Goal: Task Accomplishment & Management: Manage account settings

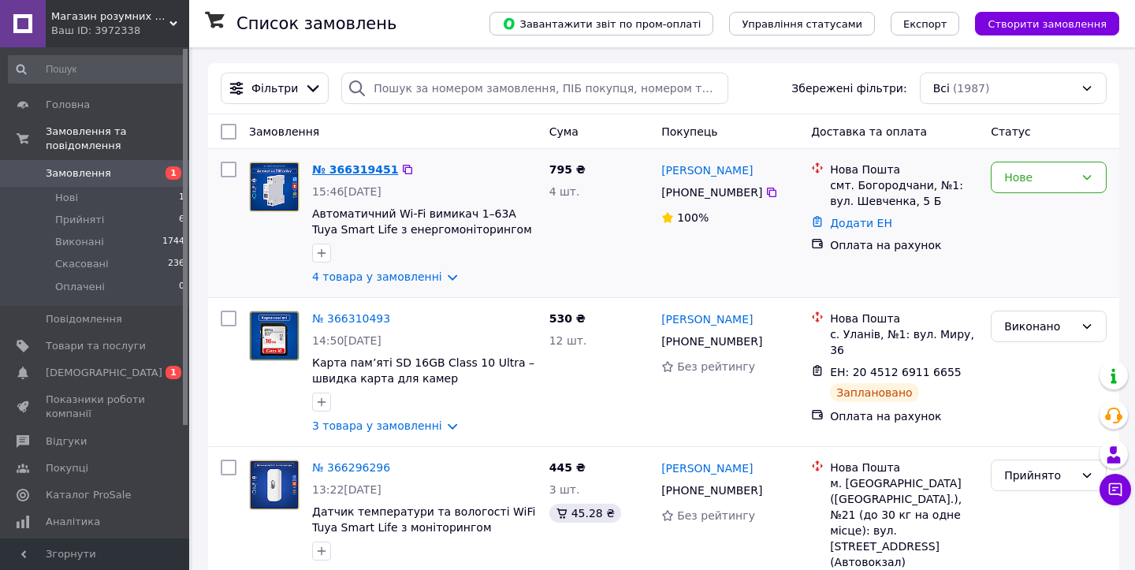
click at [371, 173] on link "№ 366319451" at bounding box center [355, 169] width 86 height 13
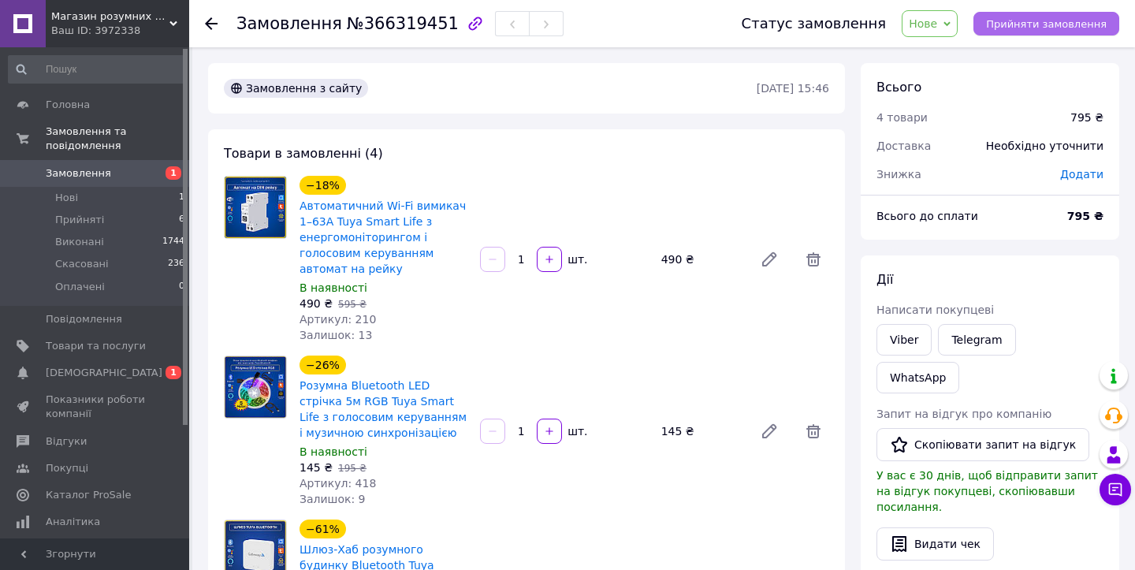
click at [1083, 18] on span "Прийняти замовлення" at bounding box center [1046, 24] width 121 height 12
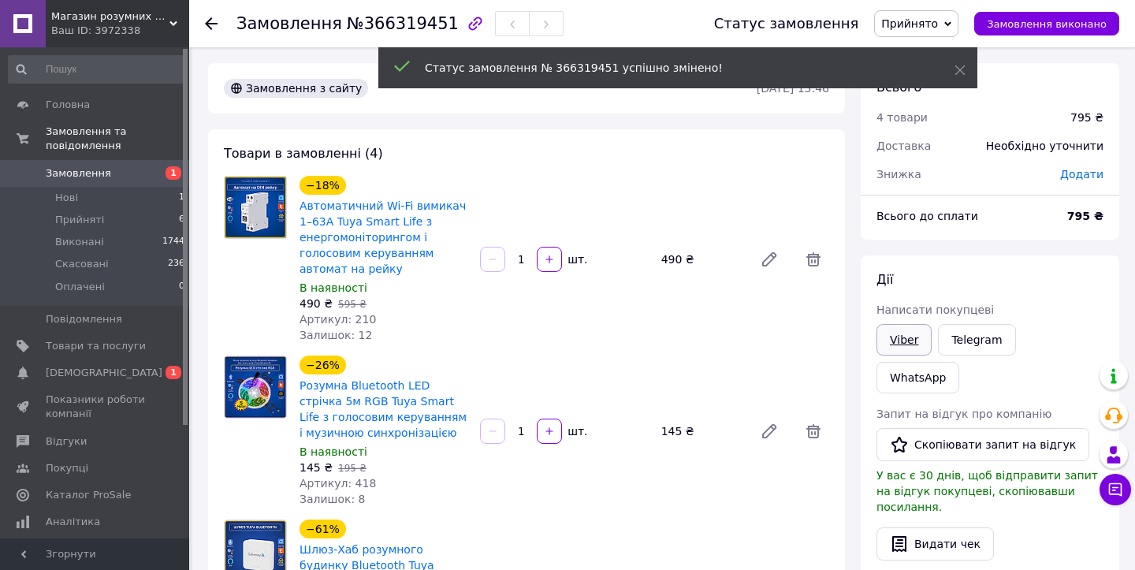
click at [905, 341] on link "Viber" at bounding box center [903, 340] width 55 height 32
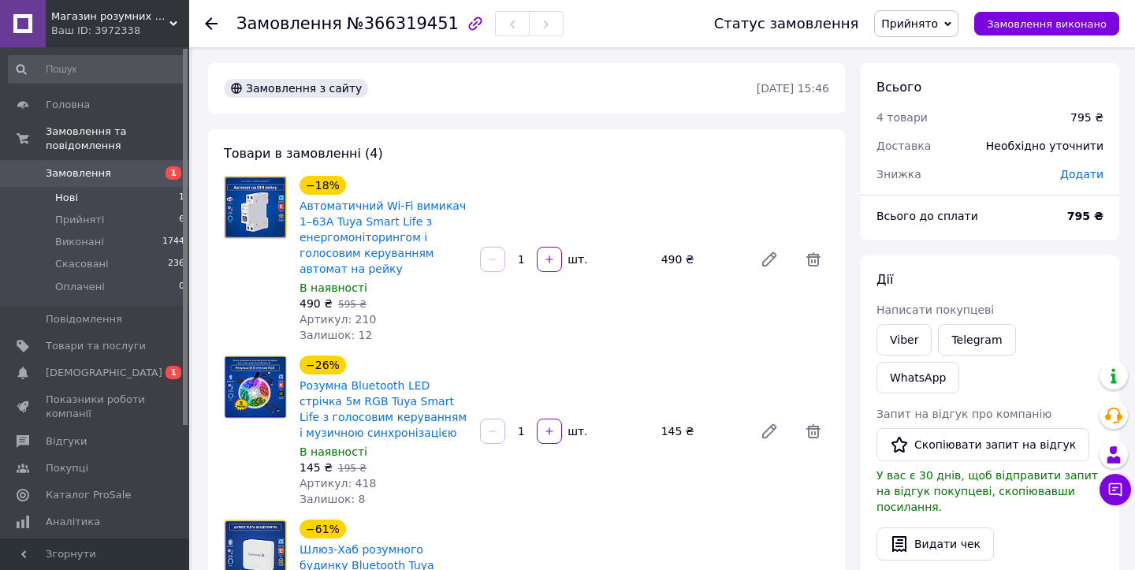
click at [82, 197] on li "Нові 1" at bounding box center [97, 198] width 194 height 22
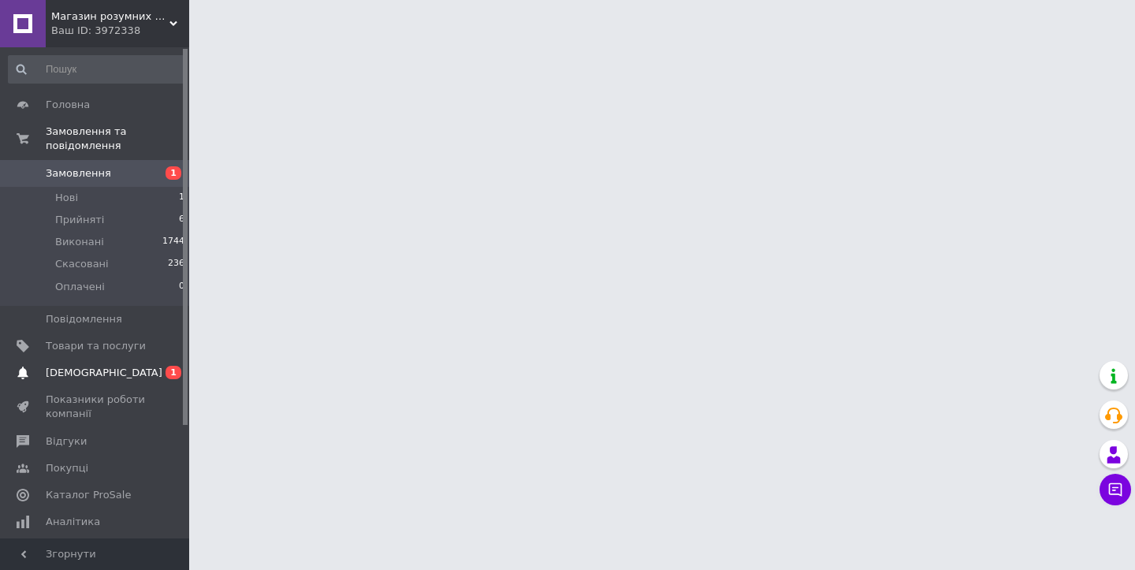
click at [90, 371] on span "[DEMOGRAPHIC_DATA]" at bounding box center [104, 373] width 117 height 14
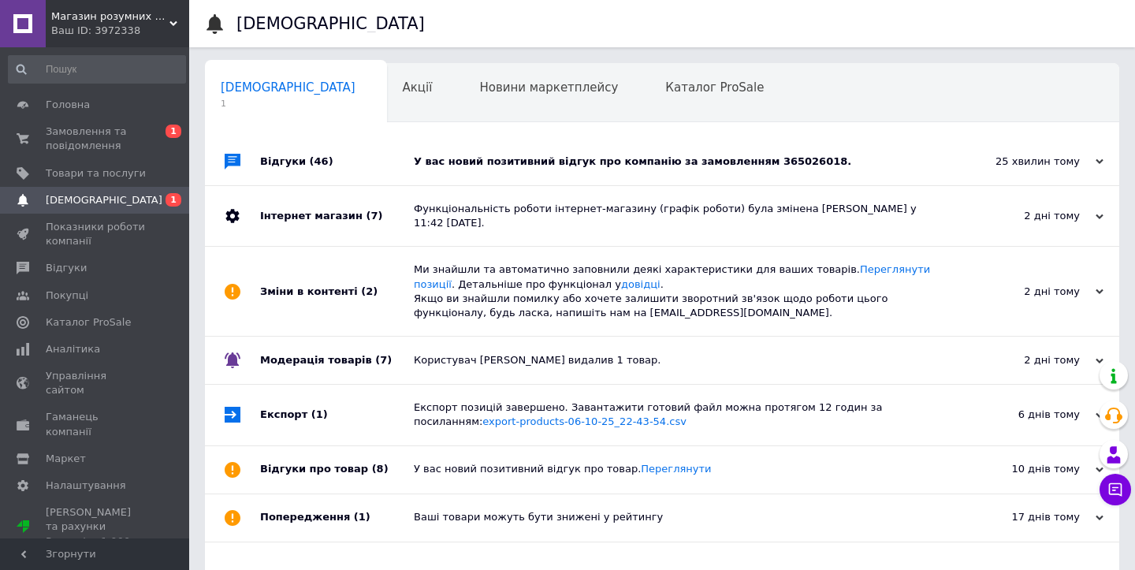
click at [463, 150] on div "У вас новий позитивний відгук про компанію за замовленням 365026018." at bounding box center [680, 161] width 532 height 47
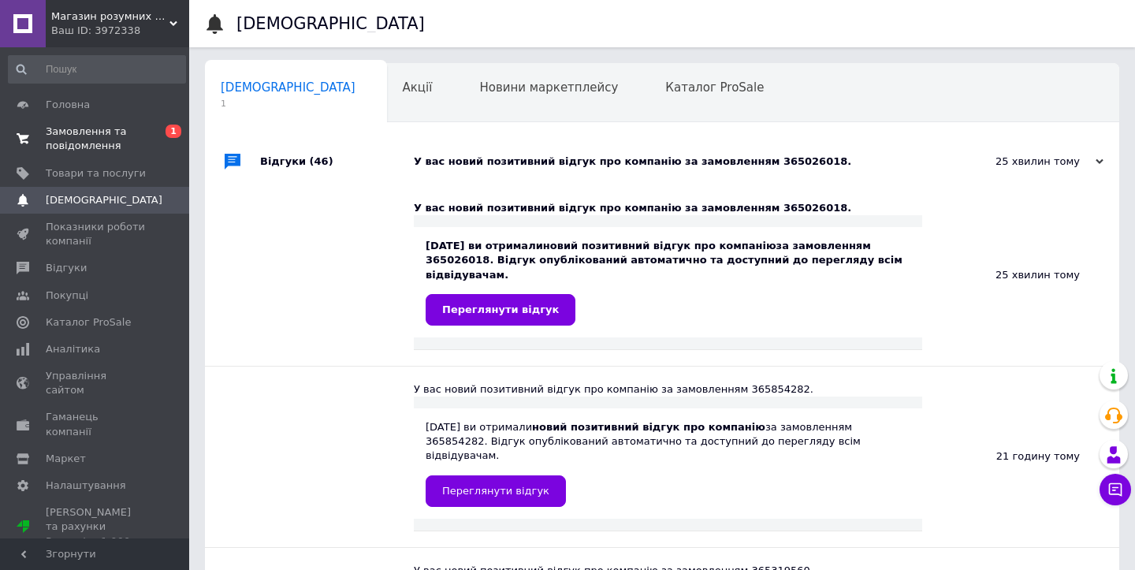
click at [92, 137] on span "Замовлення та повідомлення" at bounding box center [96, 138] width 100 height 28
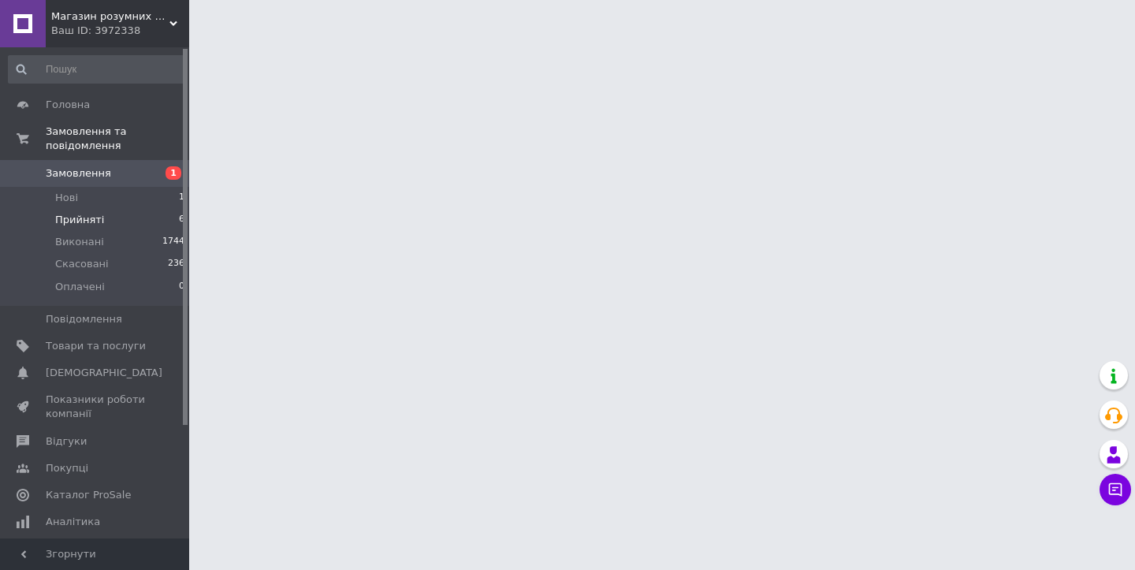
click at [104, 219] on li "Прийняті 6" at bounding box center [97, 220] width 194 height 22
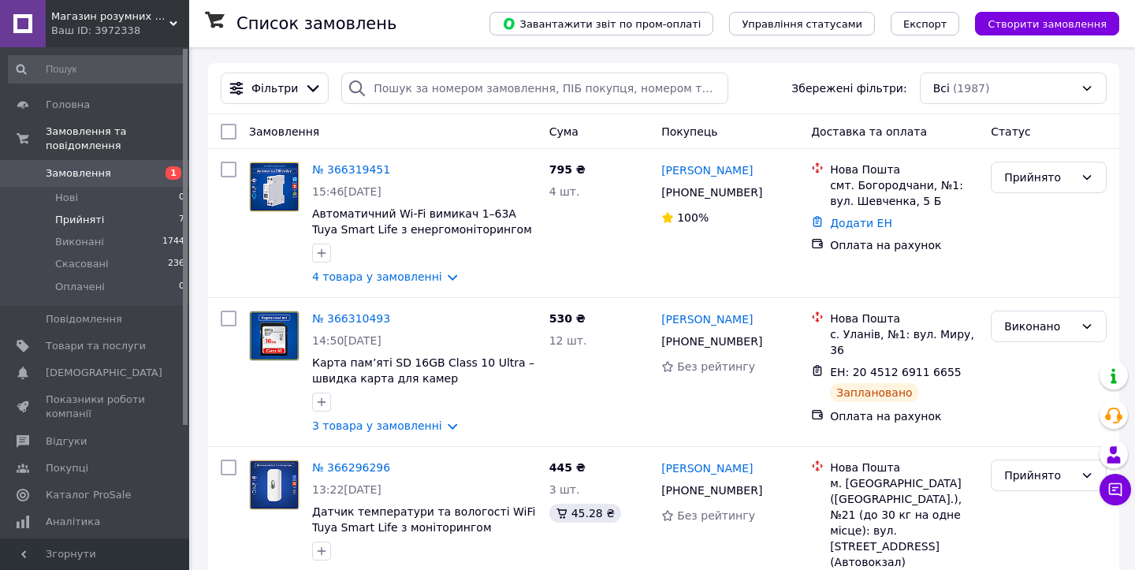
click at [87, 220] on span "Прийняті" at bounding box center [79, 220] width 49 height 14
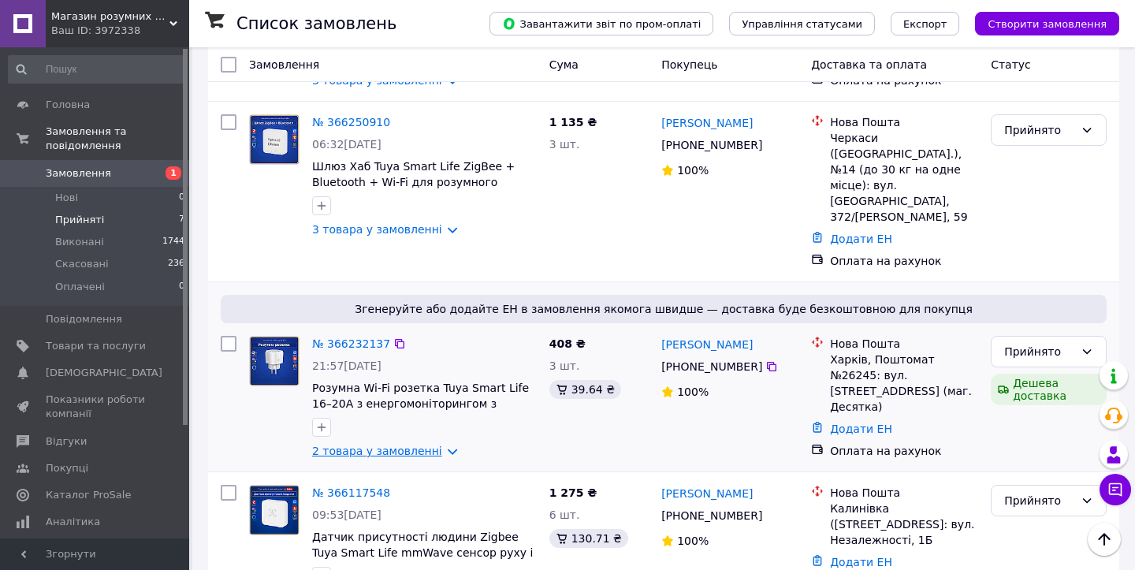
click at [373, 444] on link "2 товара у замовленні" at bounding box center [377, 450] width 130 height 13
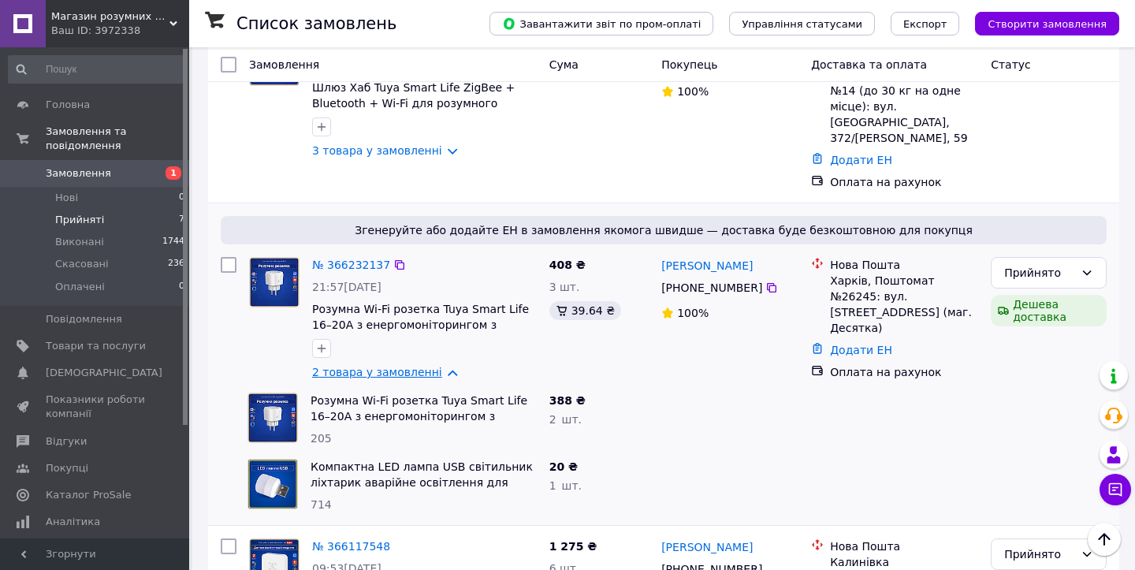
scroll to position [646, 0]
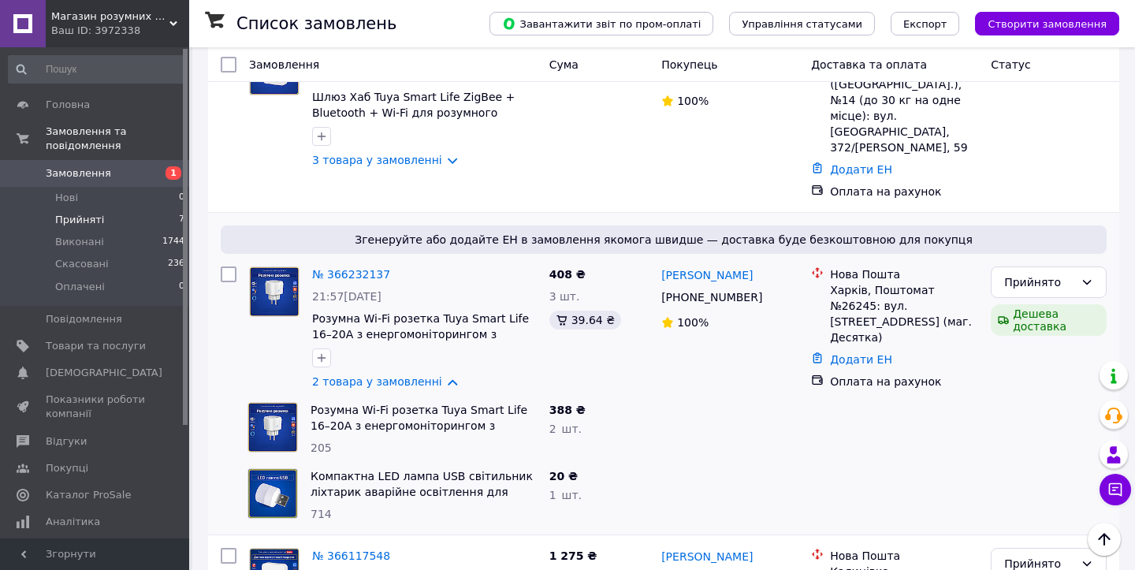
click at [87, 223] on span "Прийняті" at bounding box center [79, 220] width 49 height 14
click at [78, 250] on li "Виконані 1744" at bounding box center [97, 242] width 194 height 22
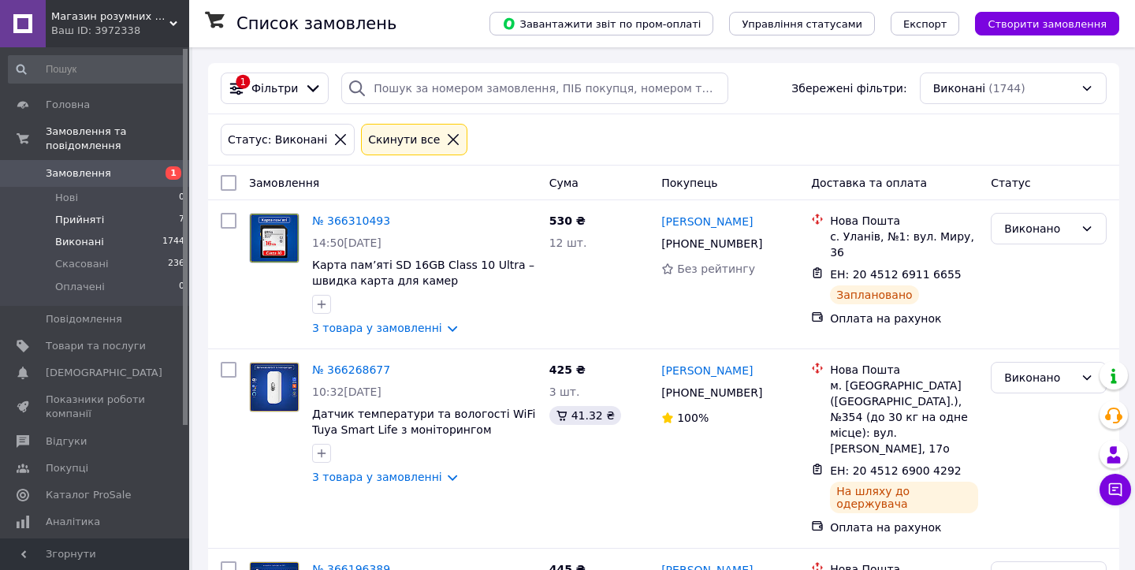
click at [86, 218] on span "Прийняті" at bounding box center [79, 220] width 49 height 14
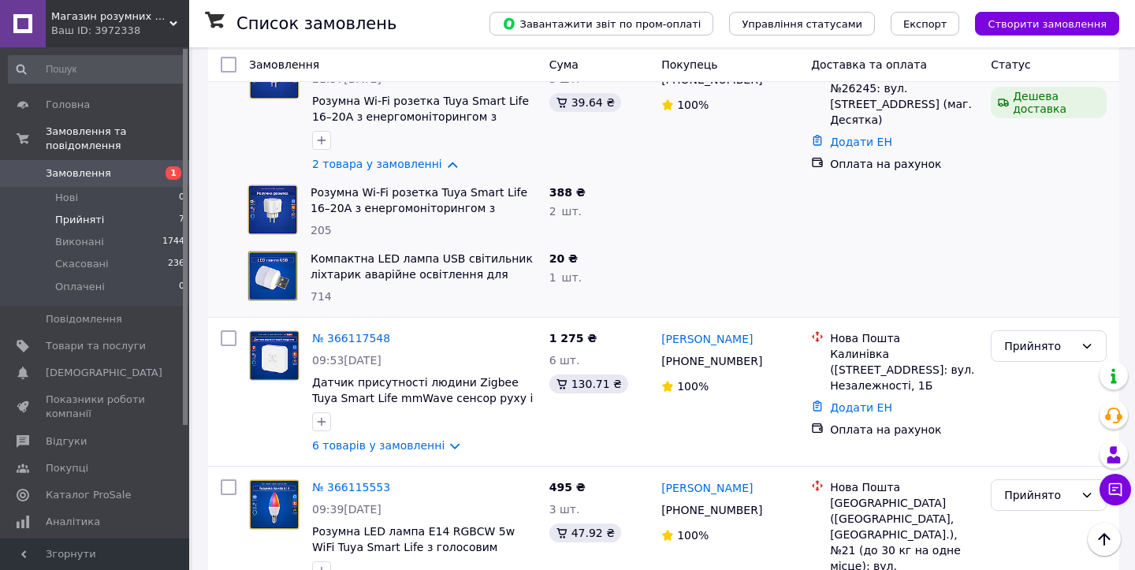
scroll to position [879, 0]
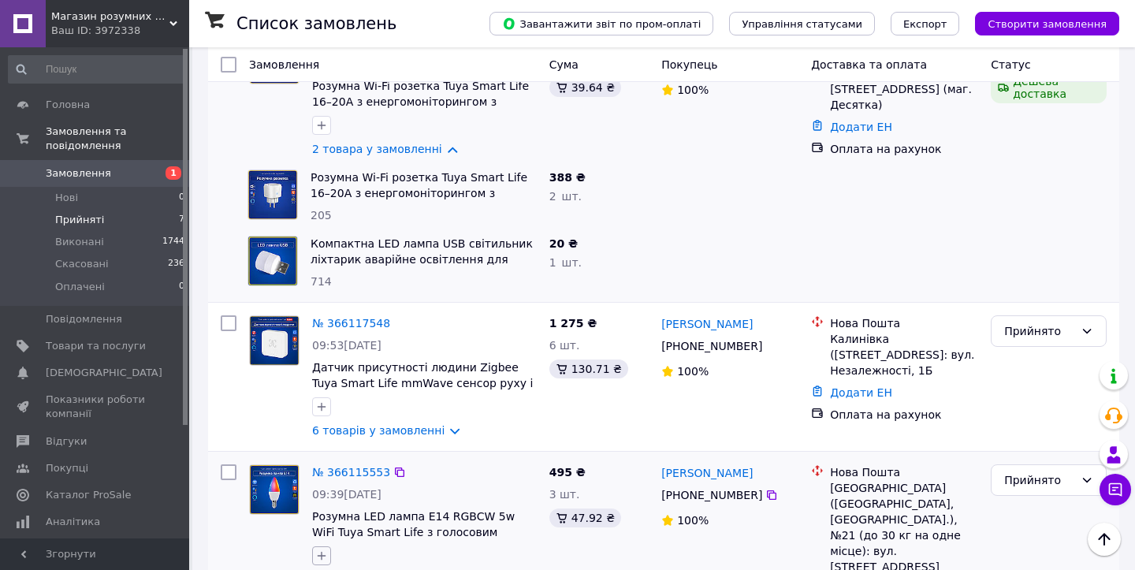
click at [325, 549] on icon "button" at bounding box center [321, 555] width 13 height 13
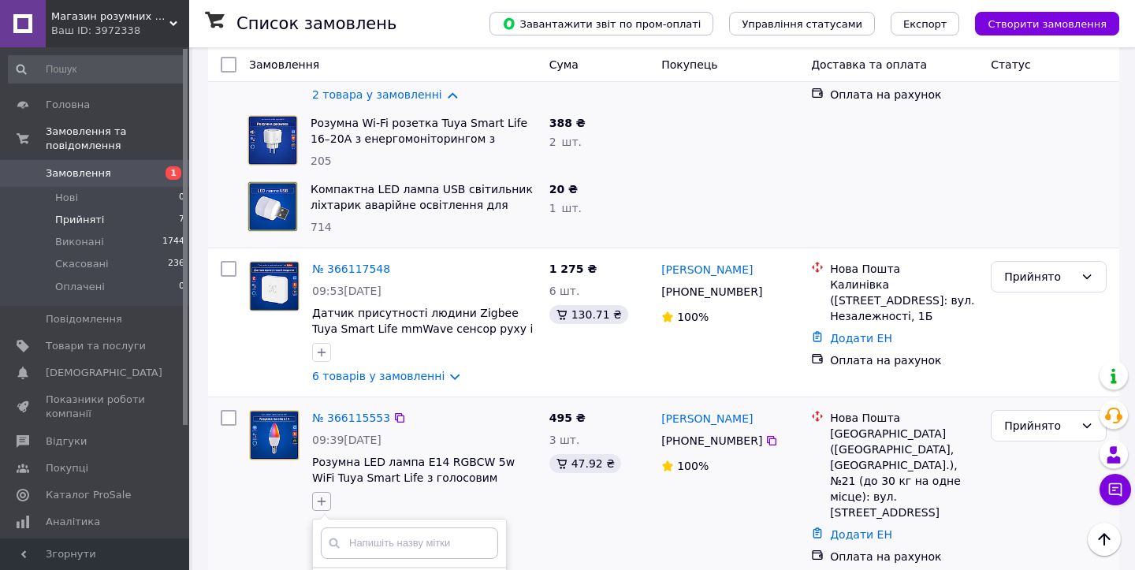
click at [318, 495] on icon "button" at bounding box center [321, 501] width 13 height 13
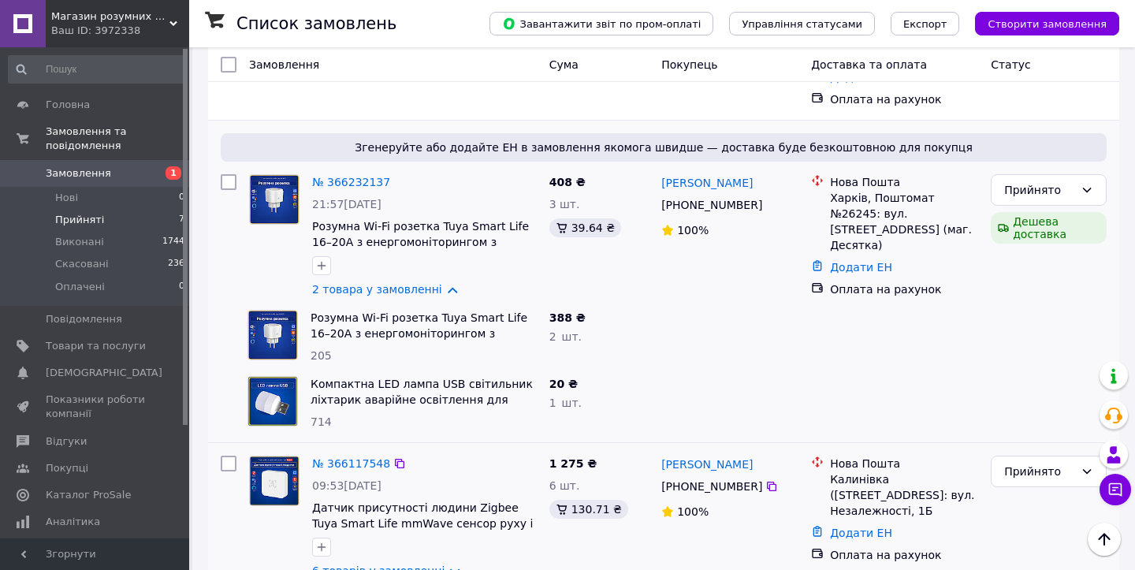
scroll to position [684, 0]
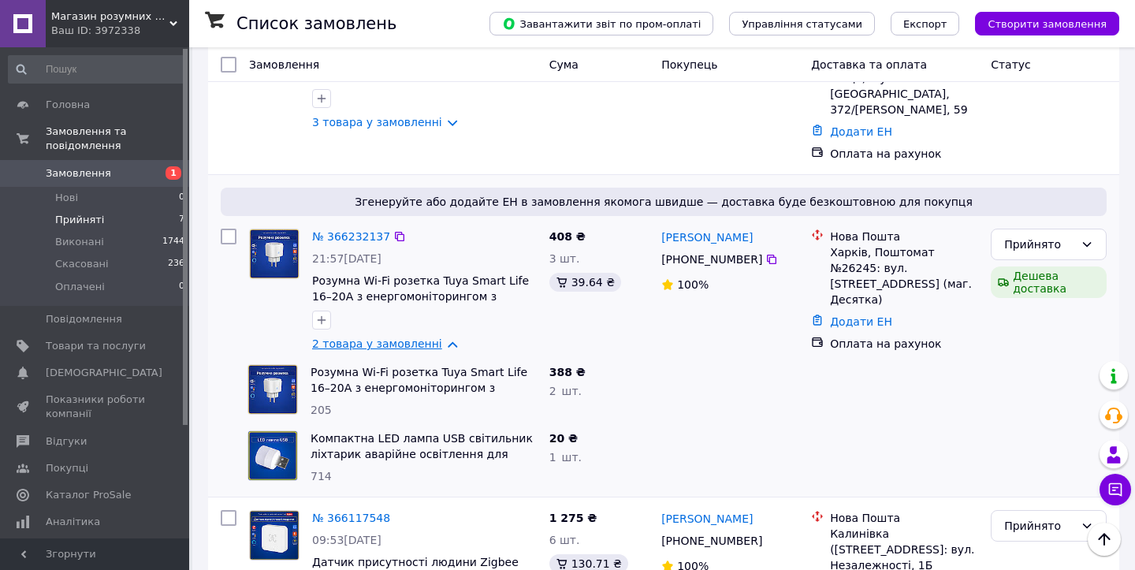
click at [414, 337] on link "2 товара у замовленні" at bounding box center [377, 343] width 130 height 13
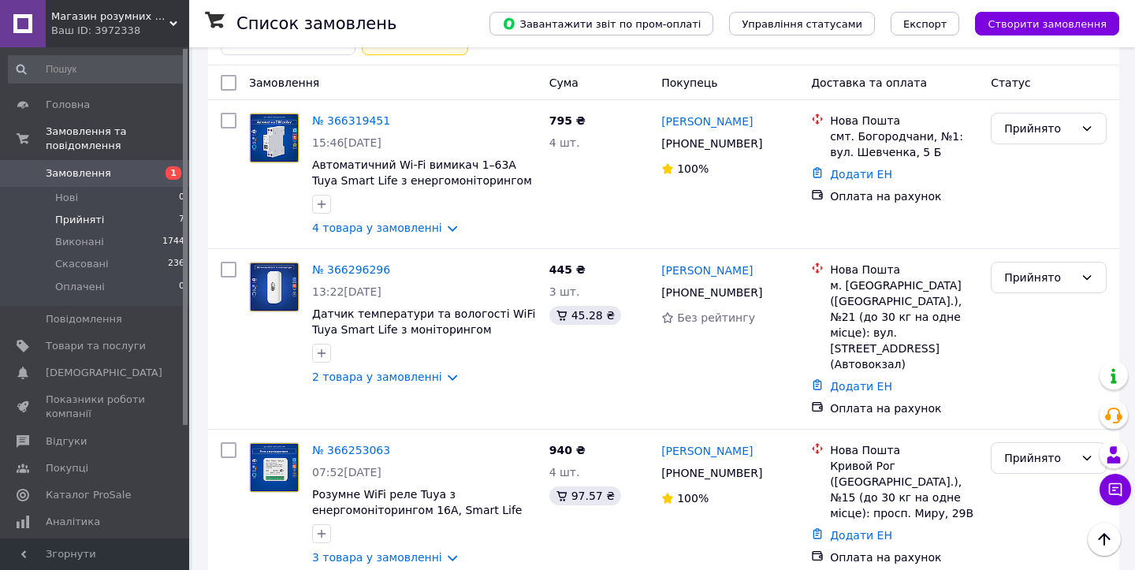
scroll to position [99, 0]
click at [334, 119] on link "№ 366319451" at bounding box center [351, 121] width 78 height 13
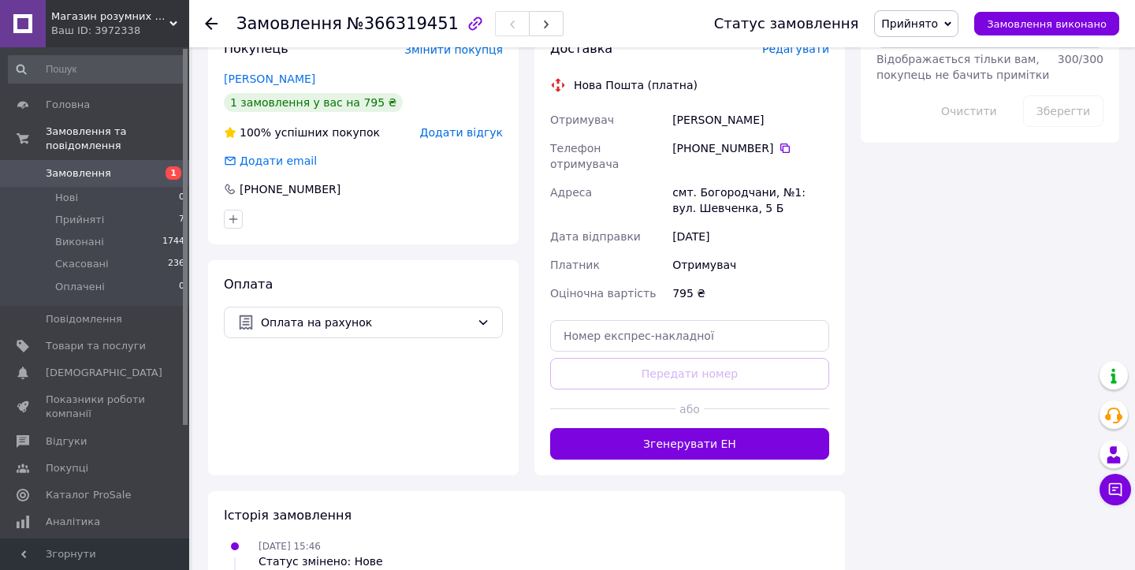
scroll to position [954, 0]
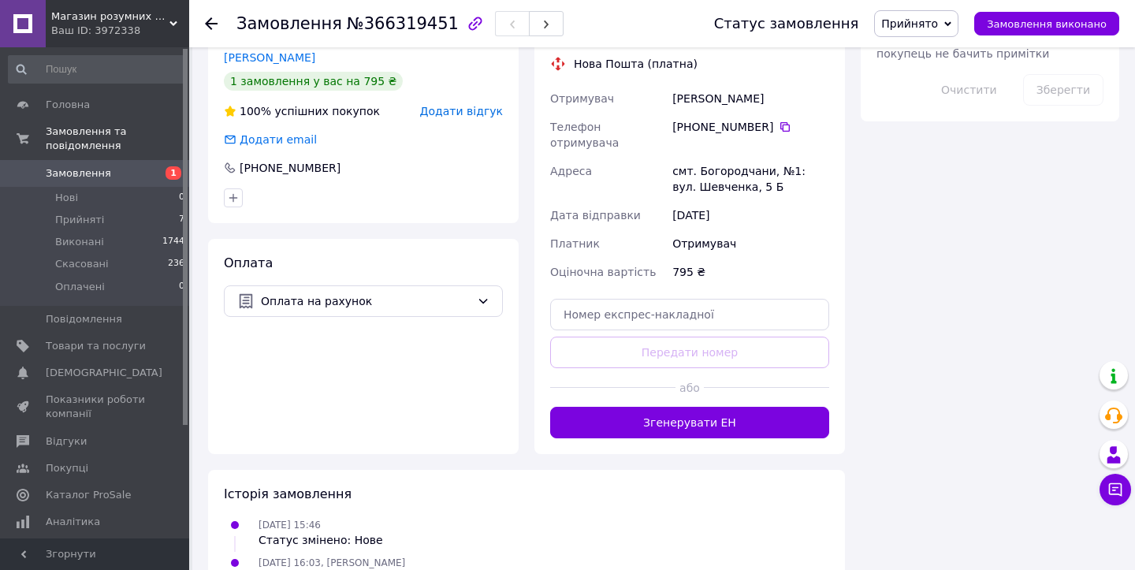
click at [692, 407] on button "Згенерувати ЕН" at bounding box center [689, 423] width 279 height 32
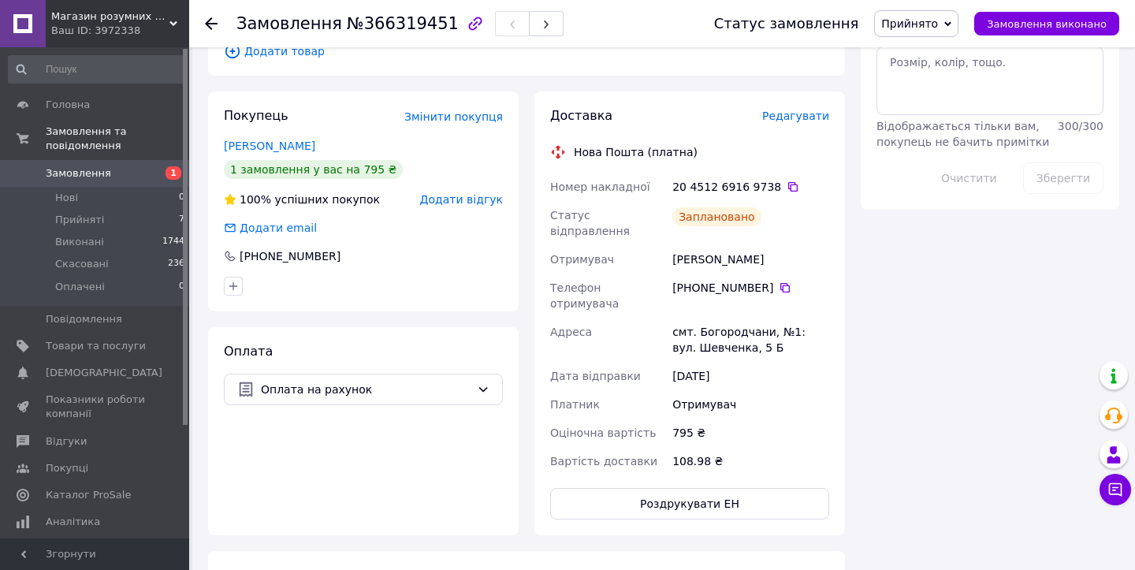
scroll to position [861, 0]
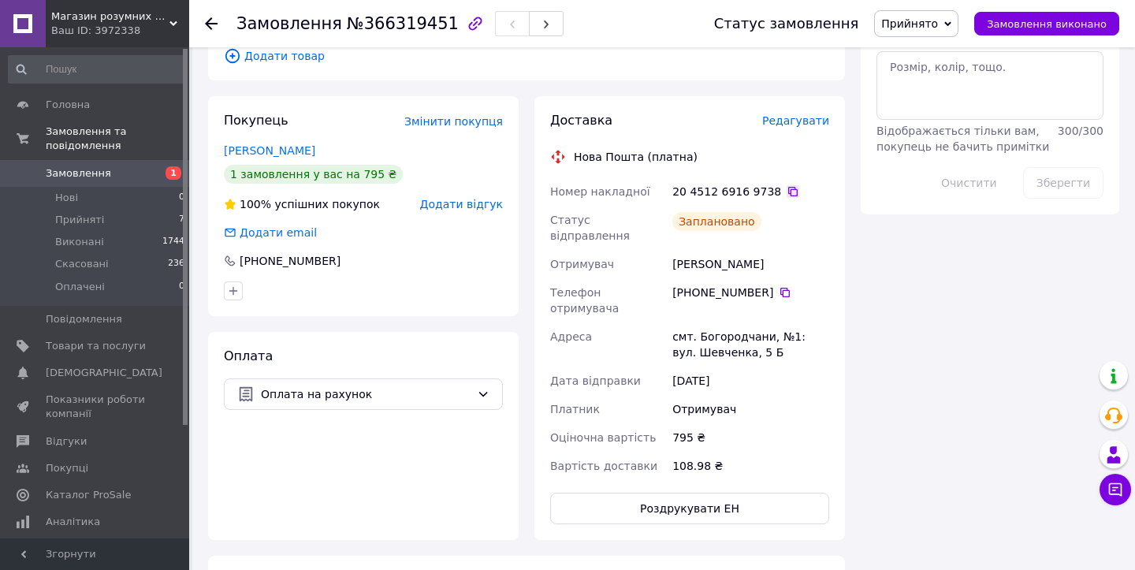
click at [786, 185] on icon at bounding box center [792, 191] width 13 height 13
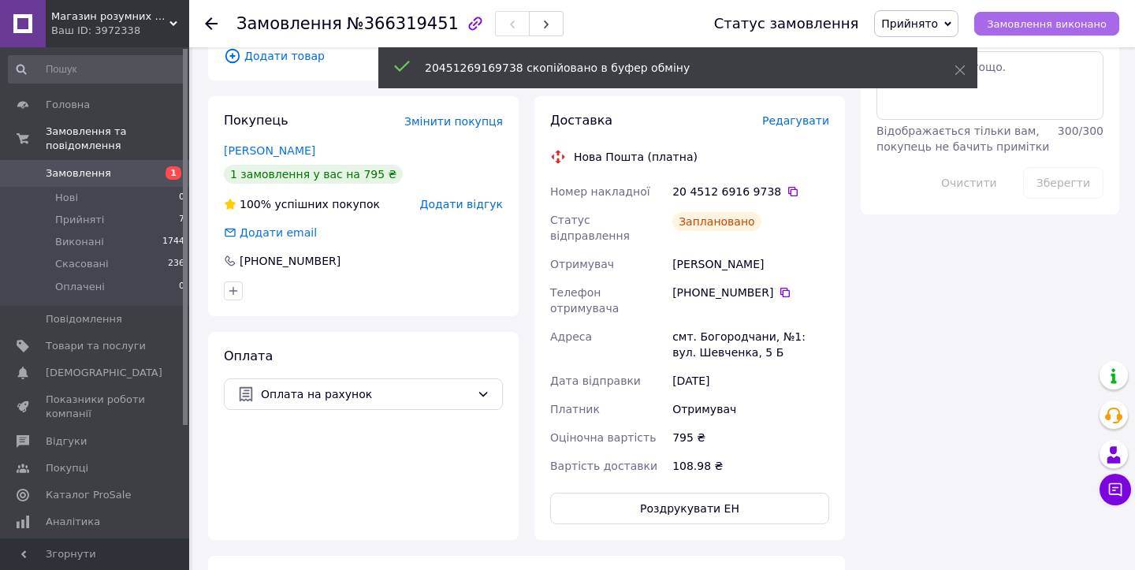
click at [1032, 20] on span "Замовлення виконано" at bounding box center [1046, 24] width 120 height 12
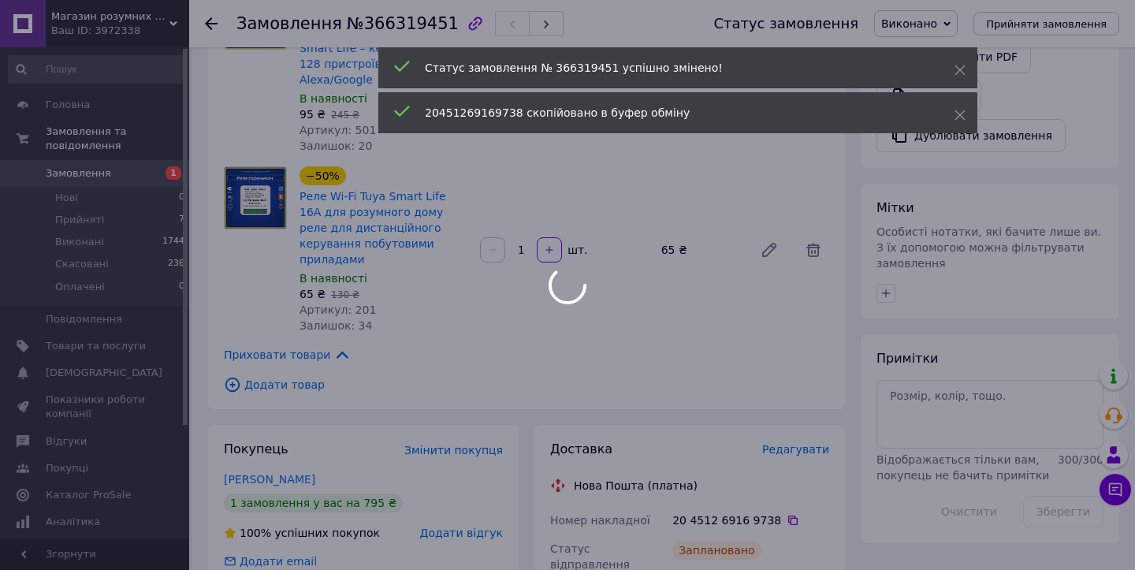
scroll to position [80, 0]
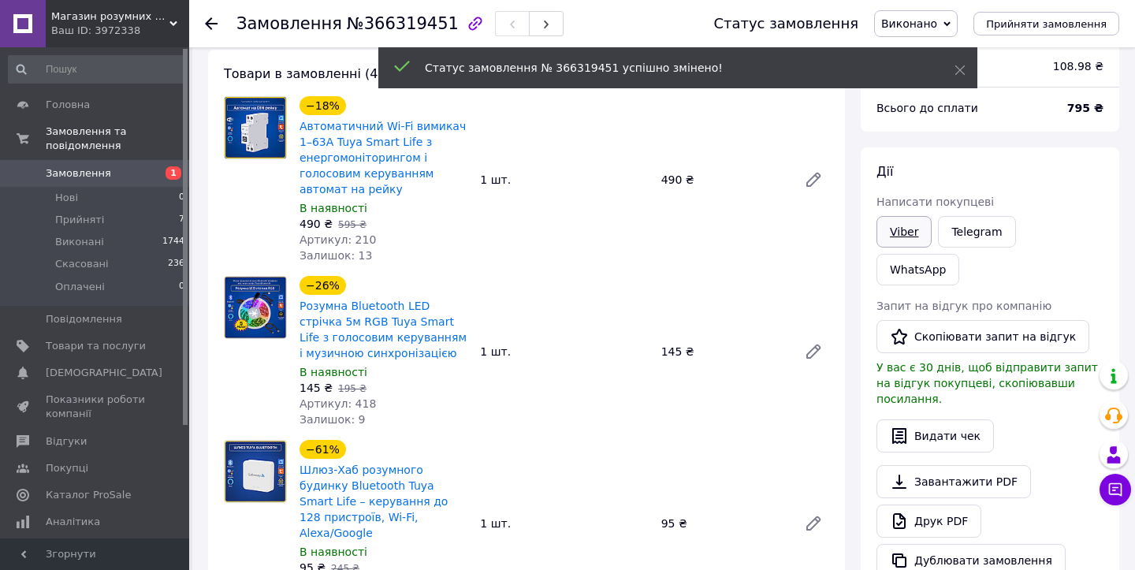
click at [905, 236] on link "Viber" at bounding box center [903, 232] width 55 height 32
